Goal: Learn about a topic

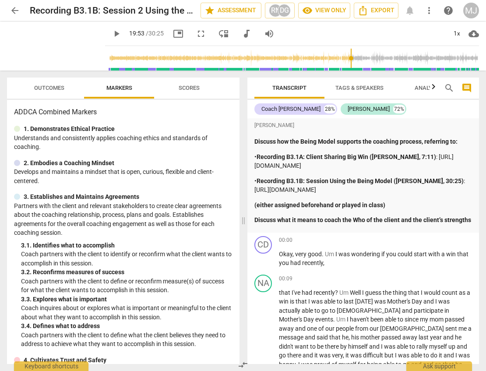
scroll to position [3153, 0]
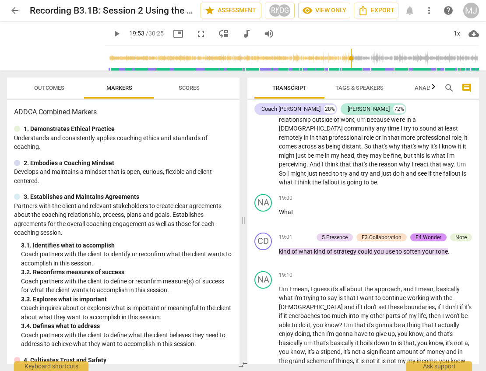
type input "1193"
click at [15, 7] on span "arrow_back" at bounding box center [15, 10] width 11 height 11
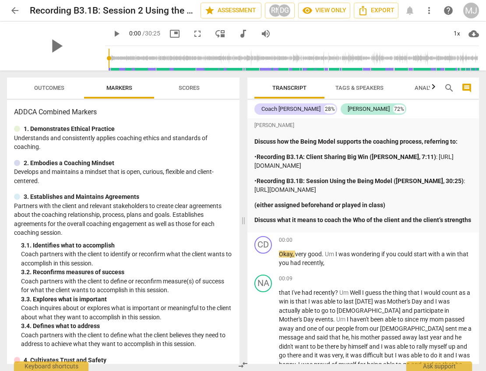
click at [16, 8] on span "arrow_back" at bounding box center [15, 10] width 11 height 11
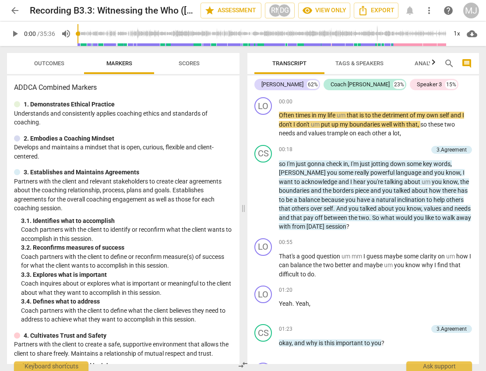
click at [12, 32] on span "play_arrow" at bounding box center [15, 33] width 11 height 11
click at [62, 106] on p "1. Demonstrates Ethical Practice" at bounding box center [69, 104] width 91 height 9
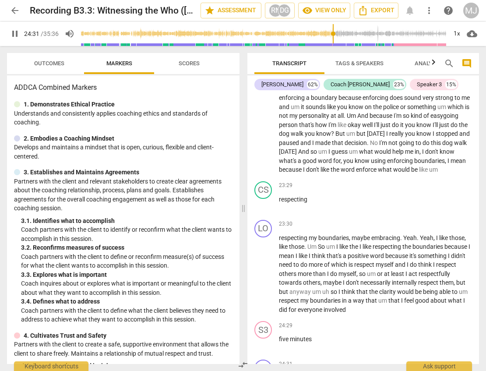
scroll to position [3569, 0]
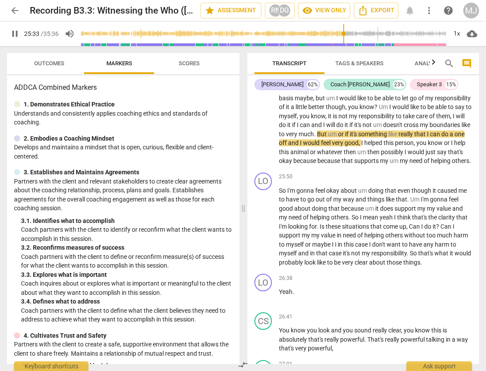
type input "1534"
